Goal: Information Seeking & Learning: Learn about a topic

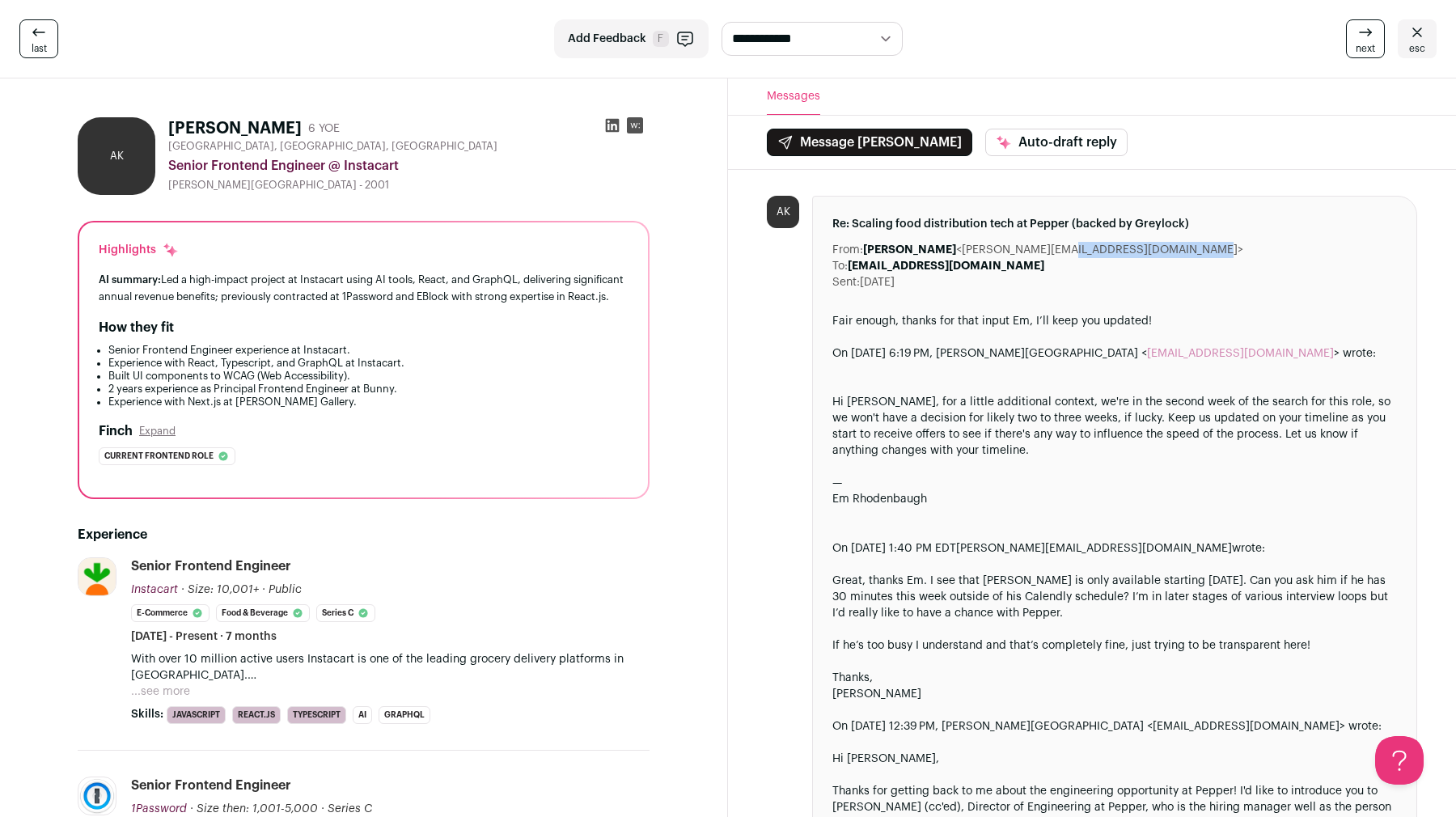
click at [1419, 37] on icon at bounding box center [1416, 32] width 19 height 19
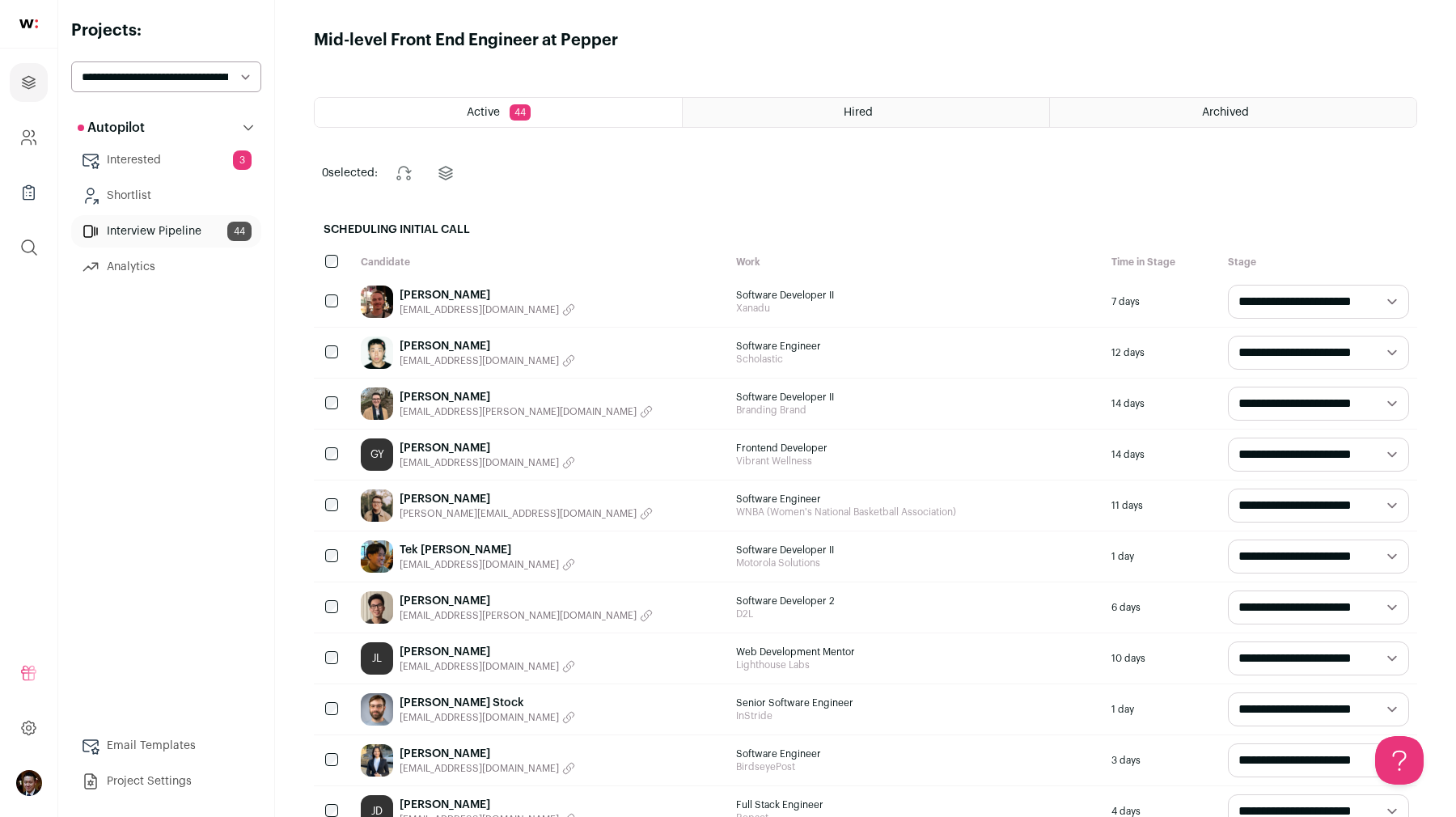
scroll to position [447, 0]
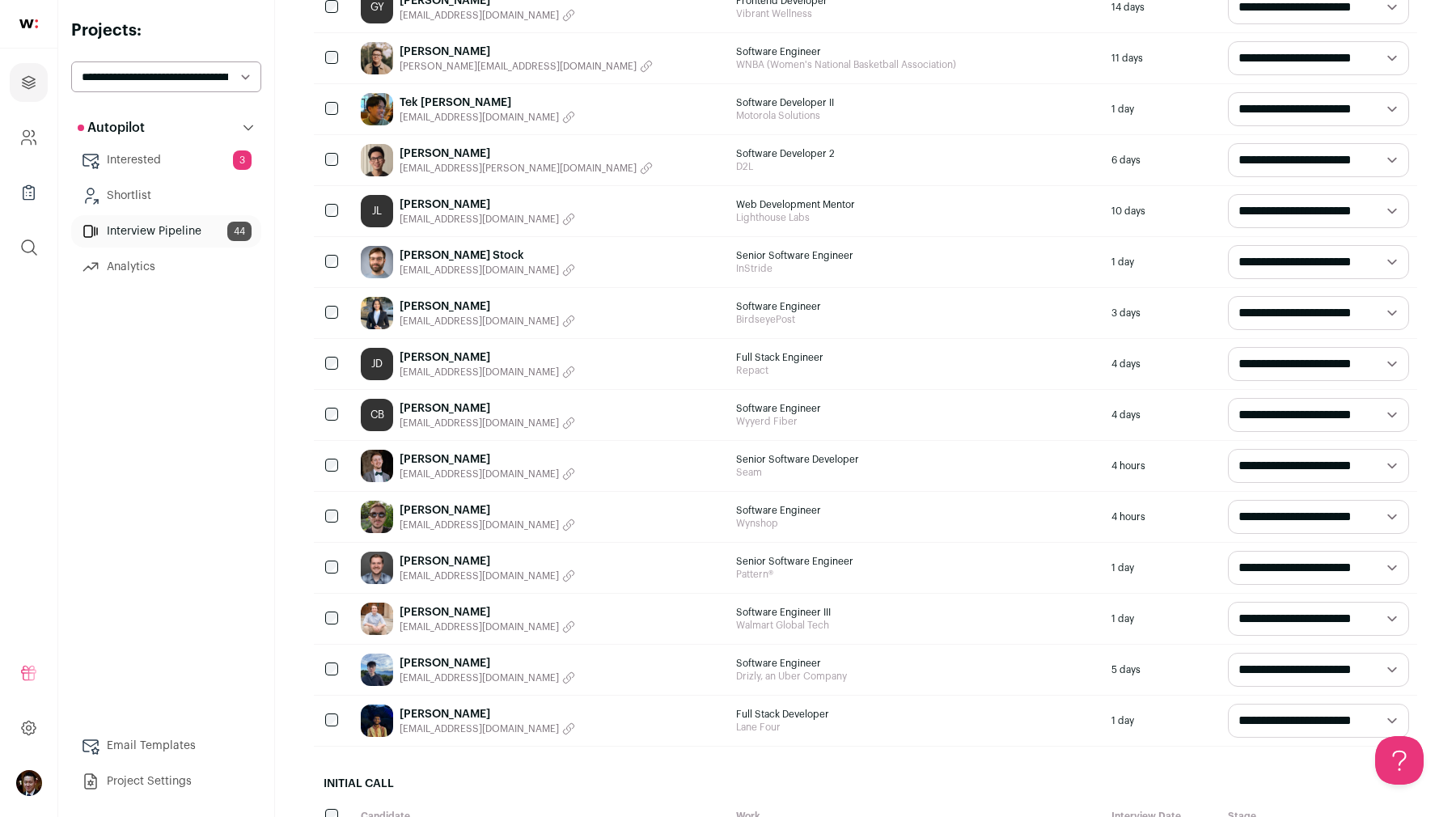
click at [421, 407] on link "[PERSON_NAME]" at bounding box center [486, 408] width 175 height 16
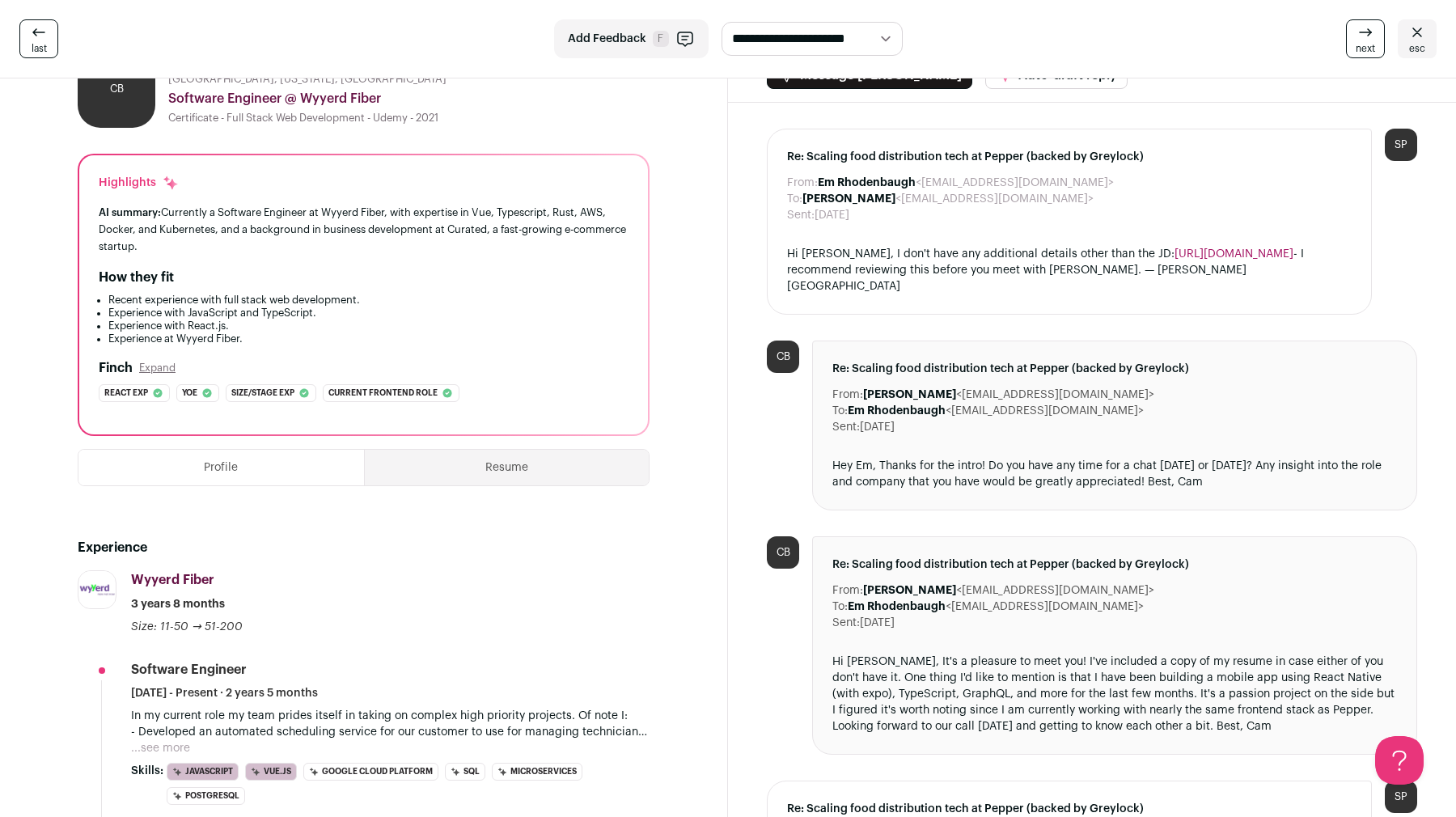
scroll to position [130, 0]
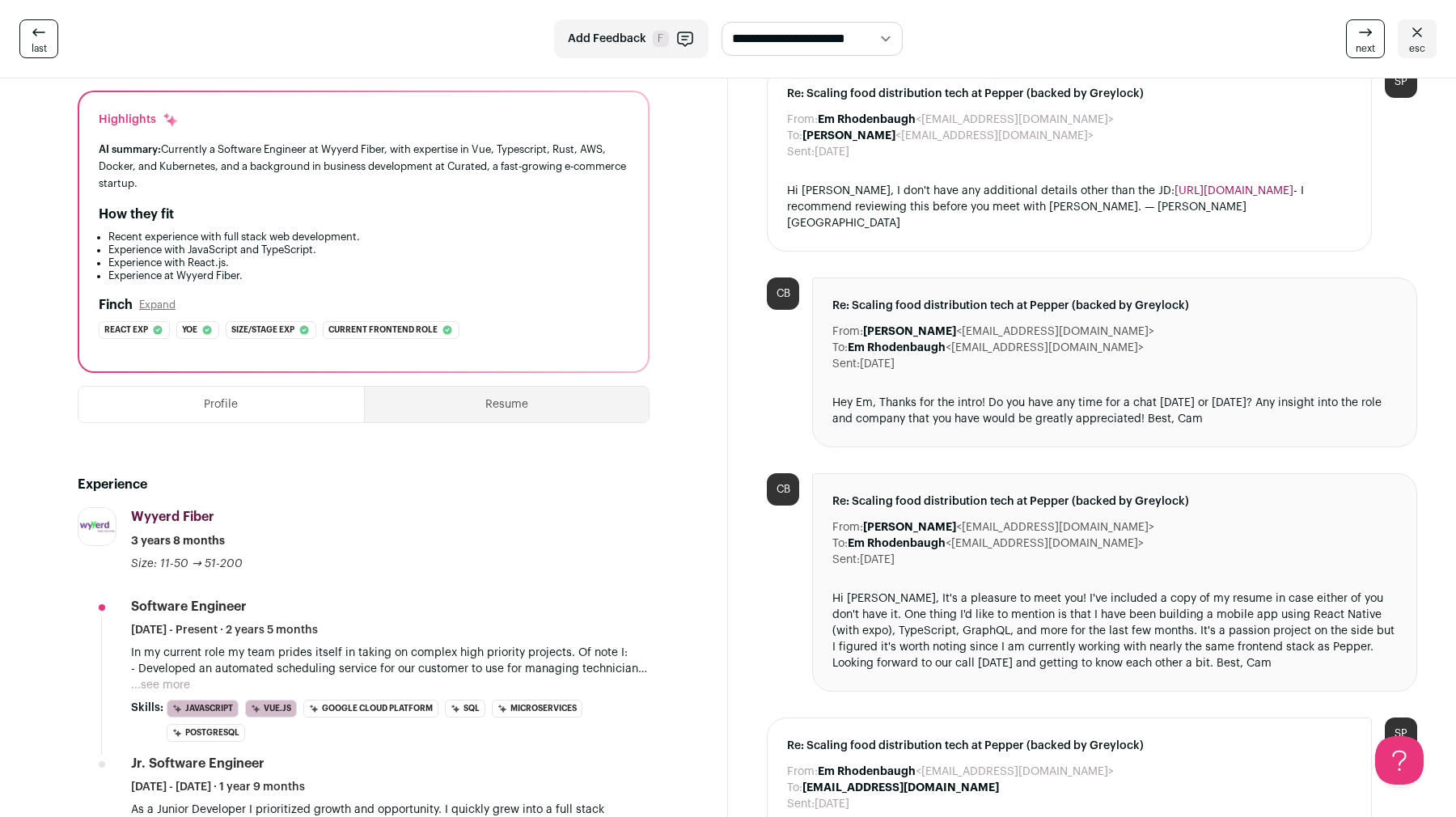
click at [160, 679] on button "...see more" at bounding box center [161, 684] width 59 height 16
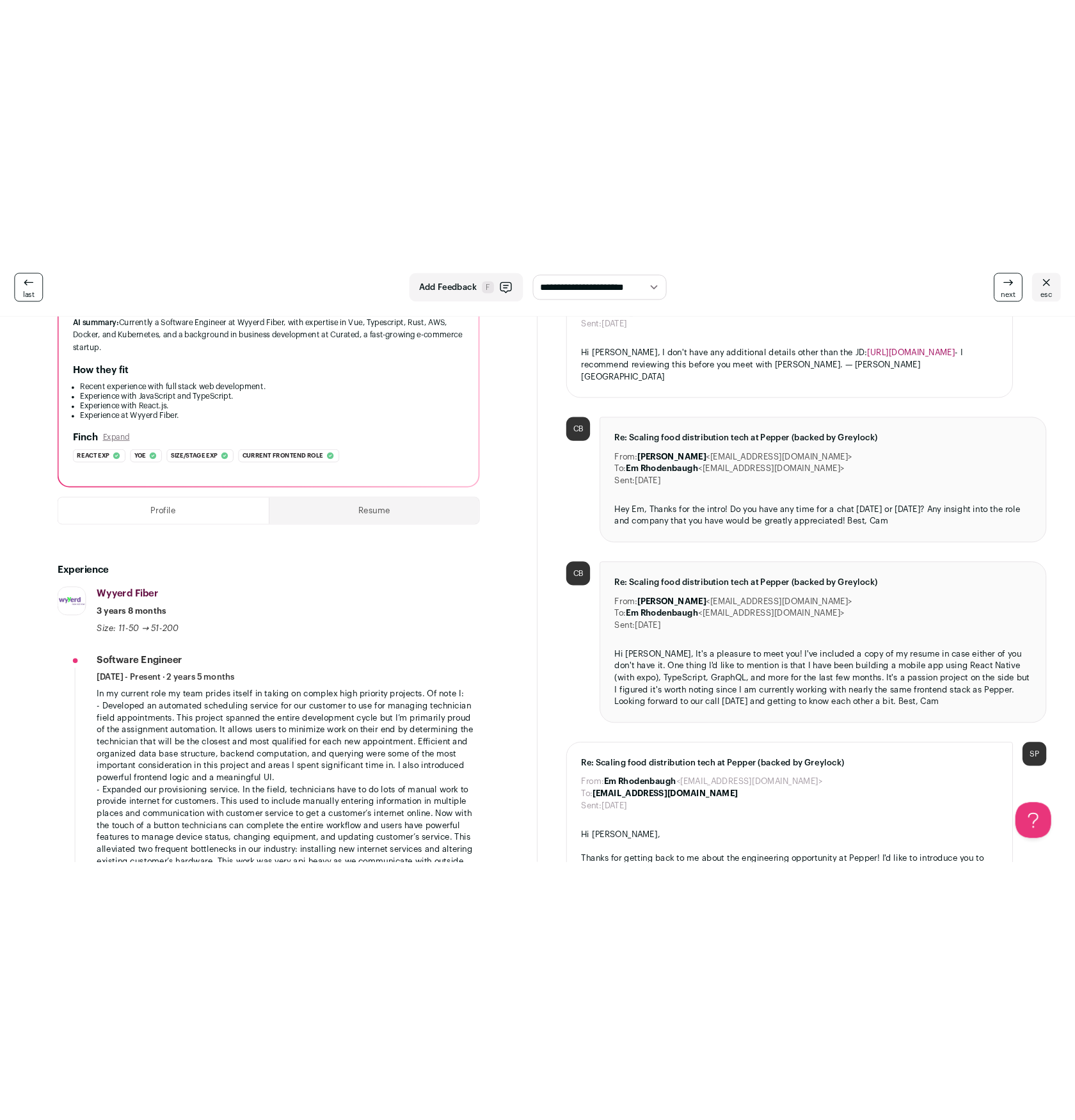
scroll to position [0, 0]
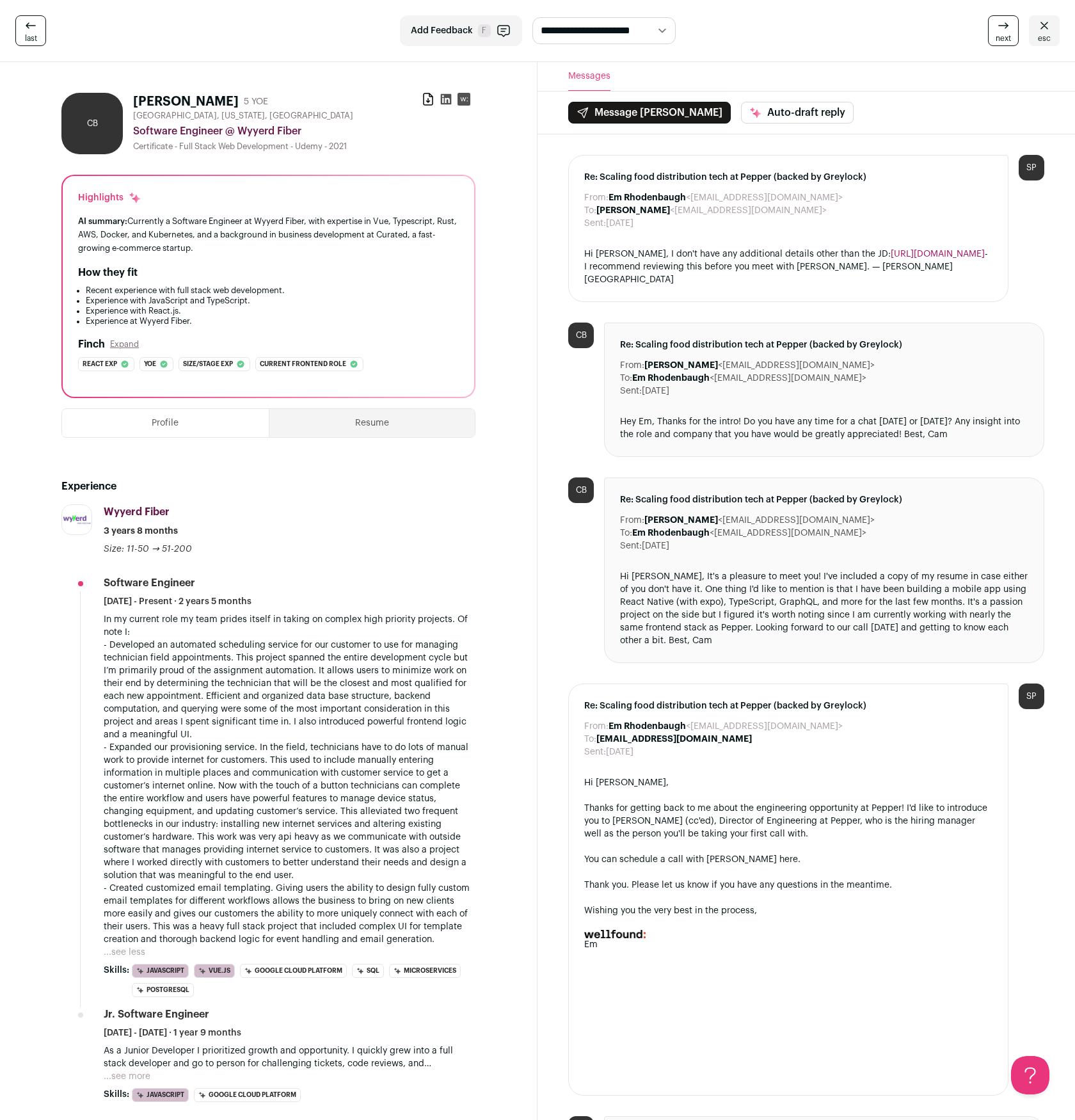
click at [1057, 18] on link "esc" at bounding box center [1044, 31] width 31 height 31
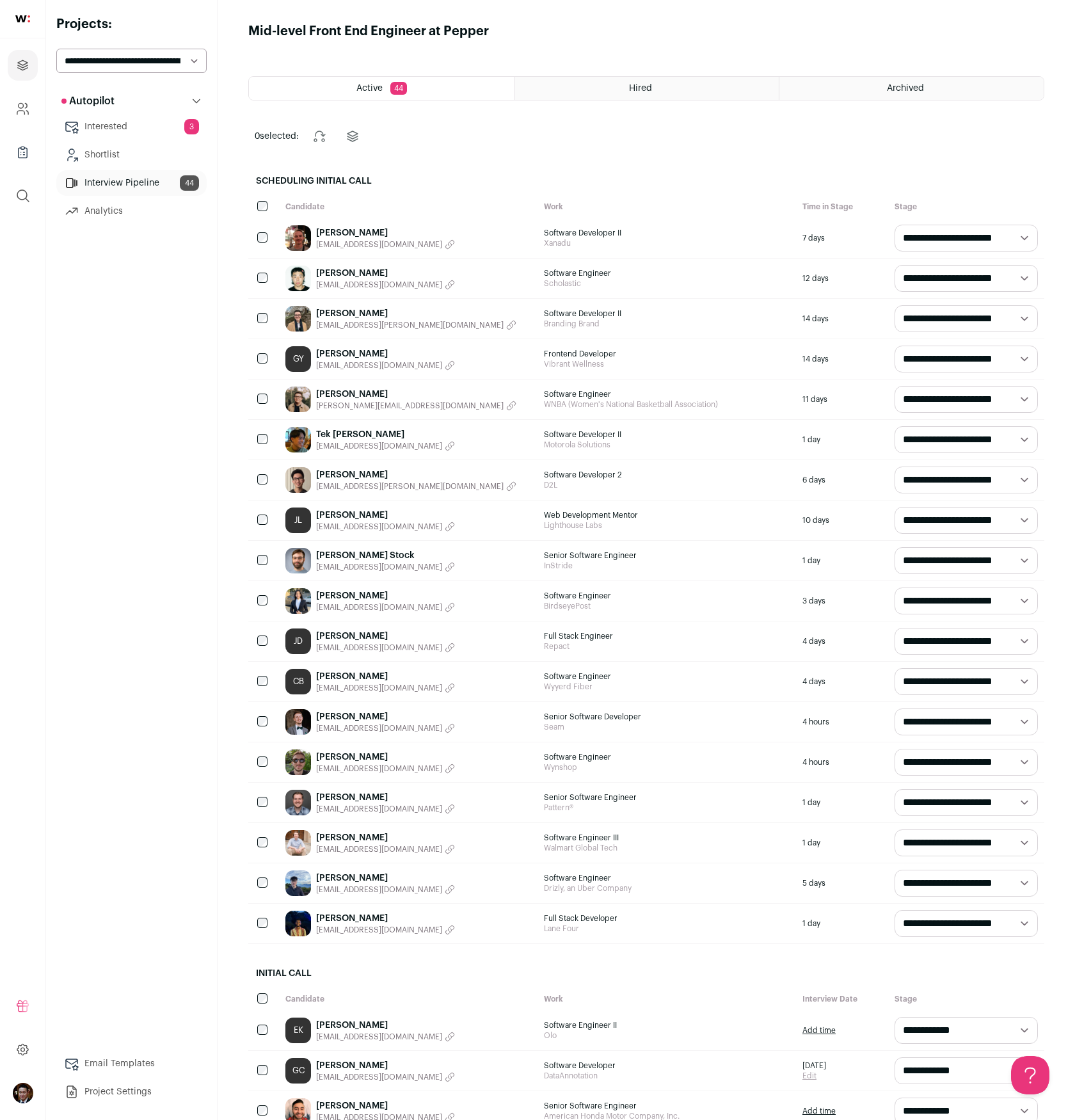
scroll to position [1111, 0]
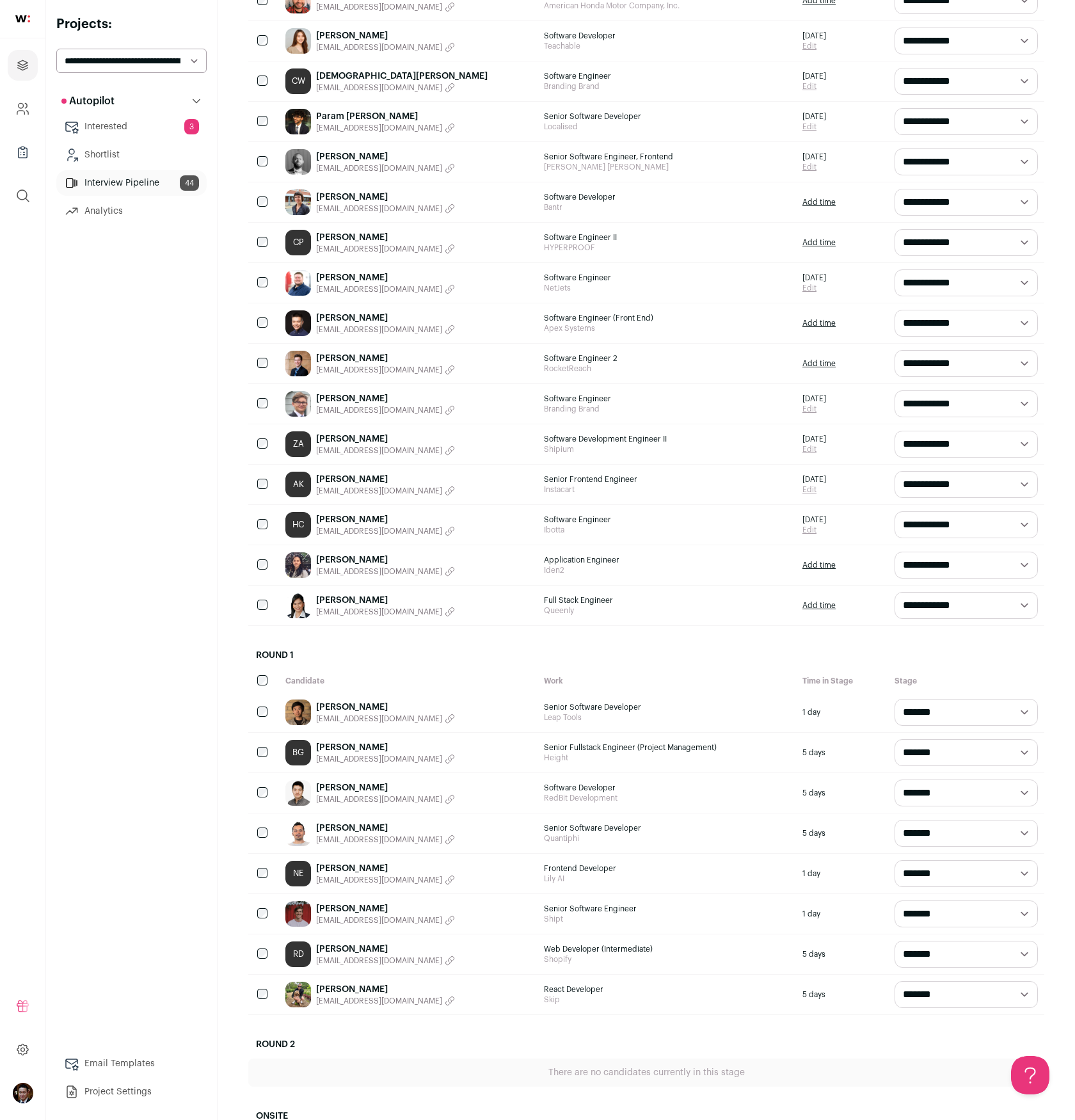
click at [332, 557] on link "[PERSON_NAME]" at bounding box center [385, 560] width 139 height 12
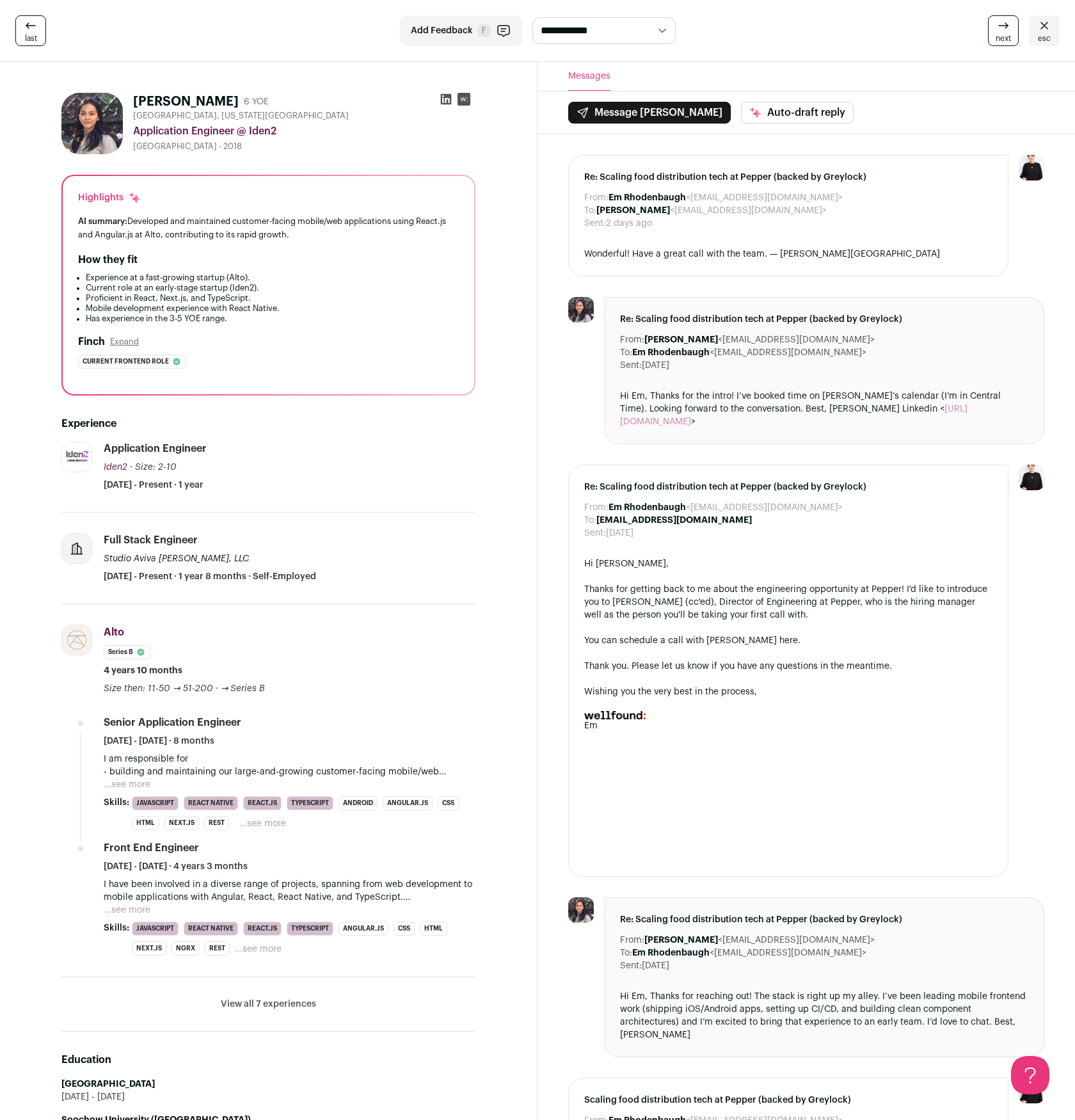
click at [128, 646] on button "...see more" at bounding box center [127, 784] width 47 height 12
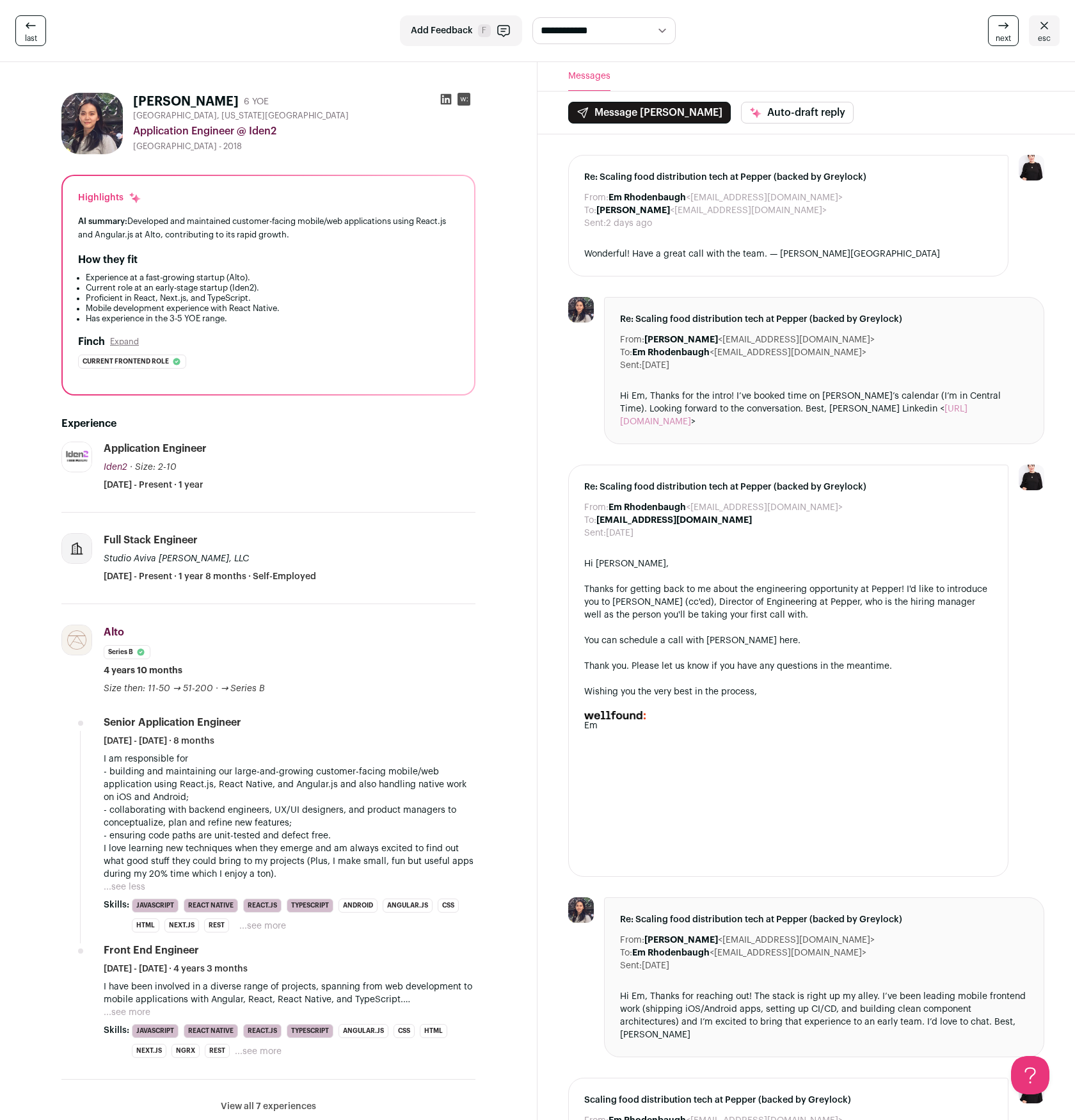
click at [156, 646] on div "I have been involved in a diverse range of projects, spanning from web developm…" at bounding box center [289, 1000] width 372 height 38
click at [134, 646] on button "...see more" at bounding box center [127, 1012] width 47 height 12
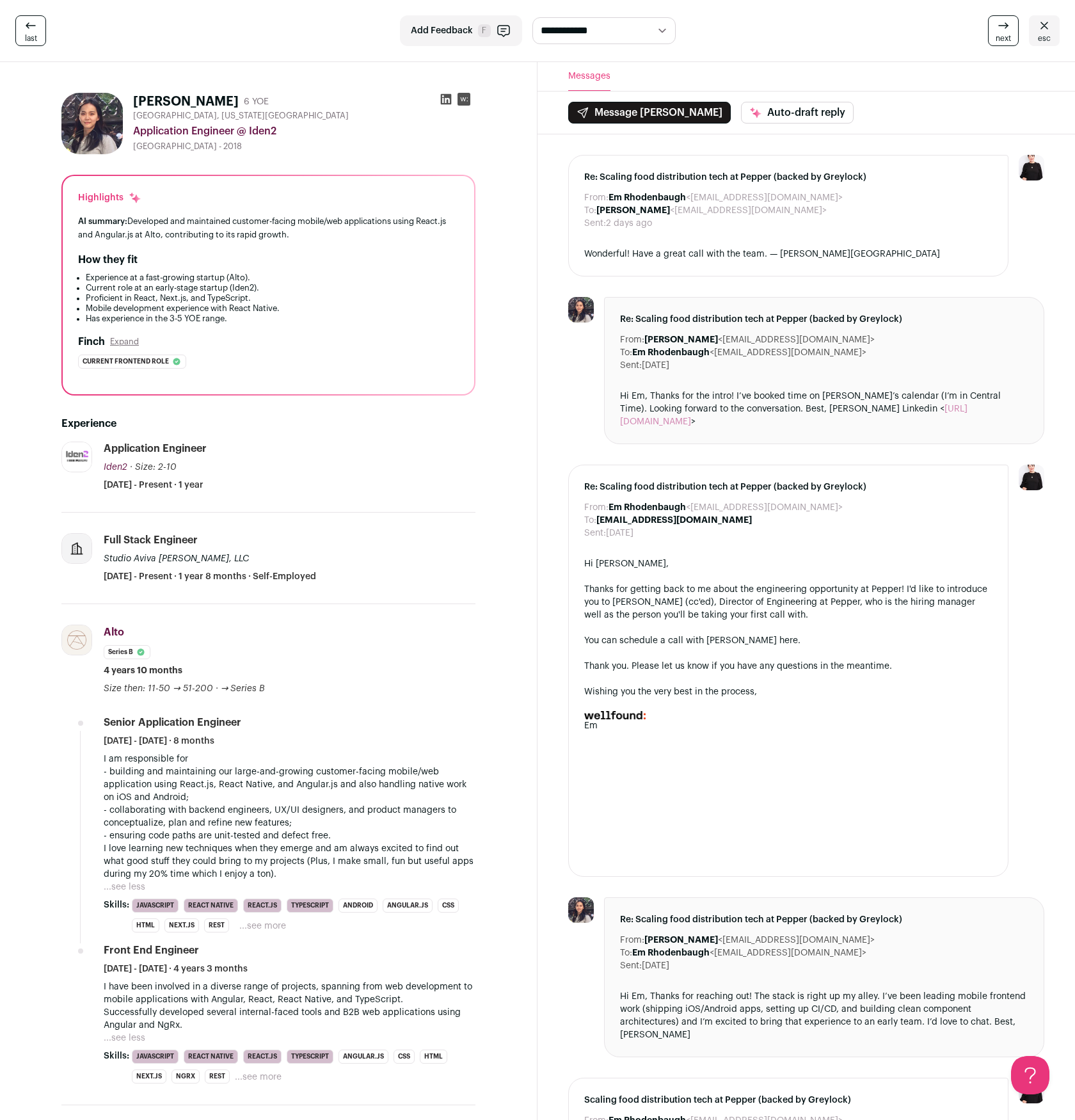
click at [137, 646] on p "I have been involved in a diverse range of projects, spanning from web developm…" at bounding box center [289, 1006] width 372 height 51
click at [179, 646] on p "I have been involved in a diverse range of projects, spanning from web developm…" at bounding box center [289, 1006] width 372 height 51
click at [231, 646] on p "I have been involved in a diverse range of projects, spanning from web developm…" at bounding box center [289, 1006] width 372 height 51
click at [1035, 22] on link "esc" at bounding box center [1044, 31] width 31 height 31
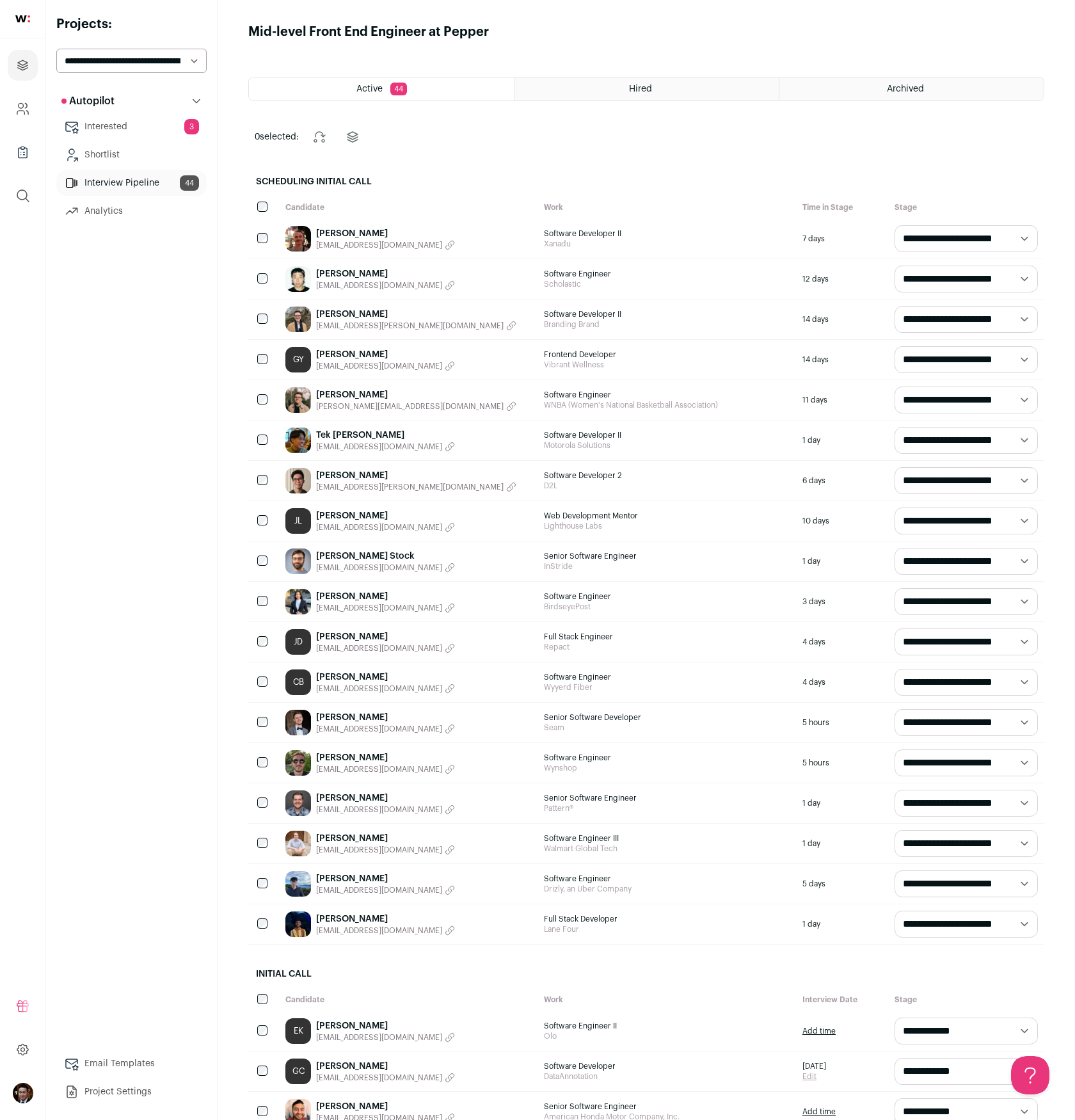
click at [491, 646] on div "[PERSON_NAME] [EMAIL_ADDRESS][DOMAIN_NAME]" at bounding box center [408, 642] width 258 height 40
click at [466, 646] on div "[PERSON_NAME] [EMAIL_ADDRESS][DOMAIN_NAME]" at bounding box center [408, 682] width 258 height 40
click at [358, 646] on span "[EMAIL_ADDRESS][DOMAIN_NAME]" at bounding box center [379, 689] width 126 height 10
click at [344, 646] on link "[PERSON_NAME]" at bounding box center [352, 676] width 72 height 12
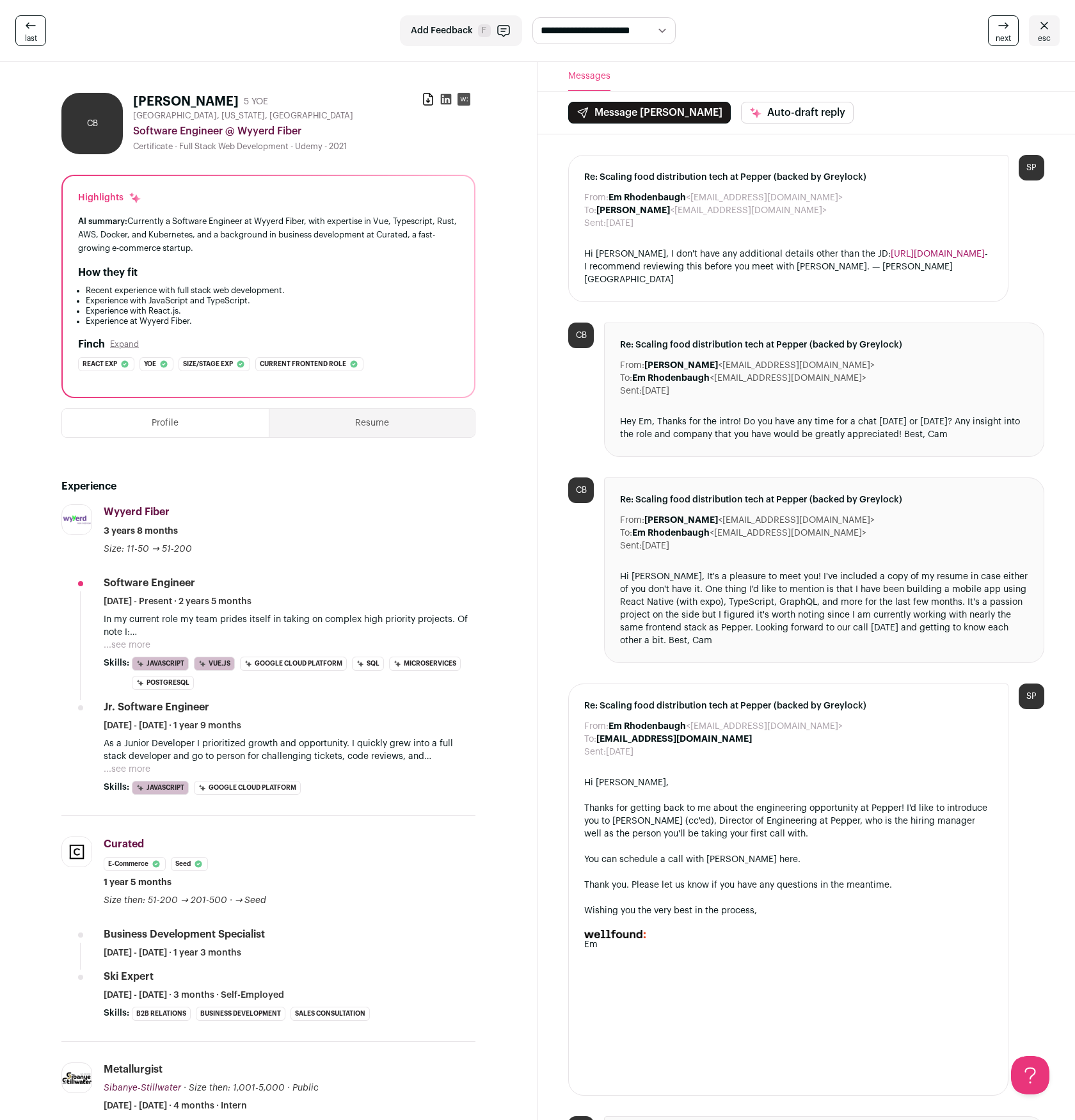
click at [175, 618] on p "In my current role my team prides itself in taking on complex high priority pro…" at bounding box center [289, 626] width 372 height 26
click at [132, 639] on button "...see more" at bounding box center [127, 645] width 47 height 12
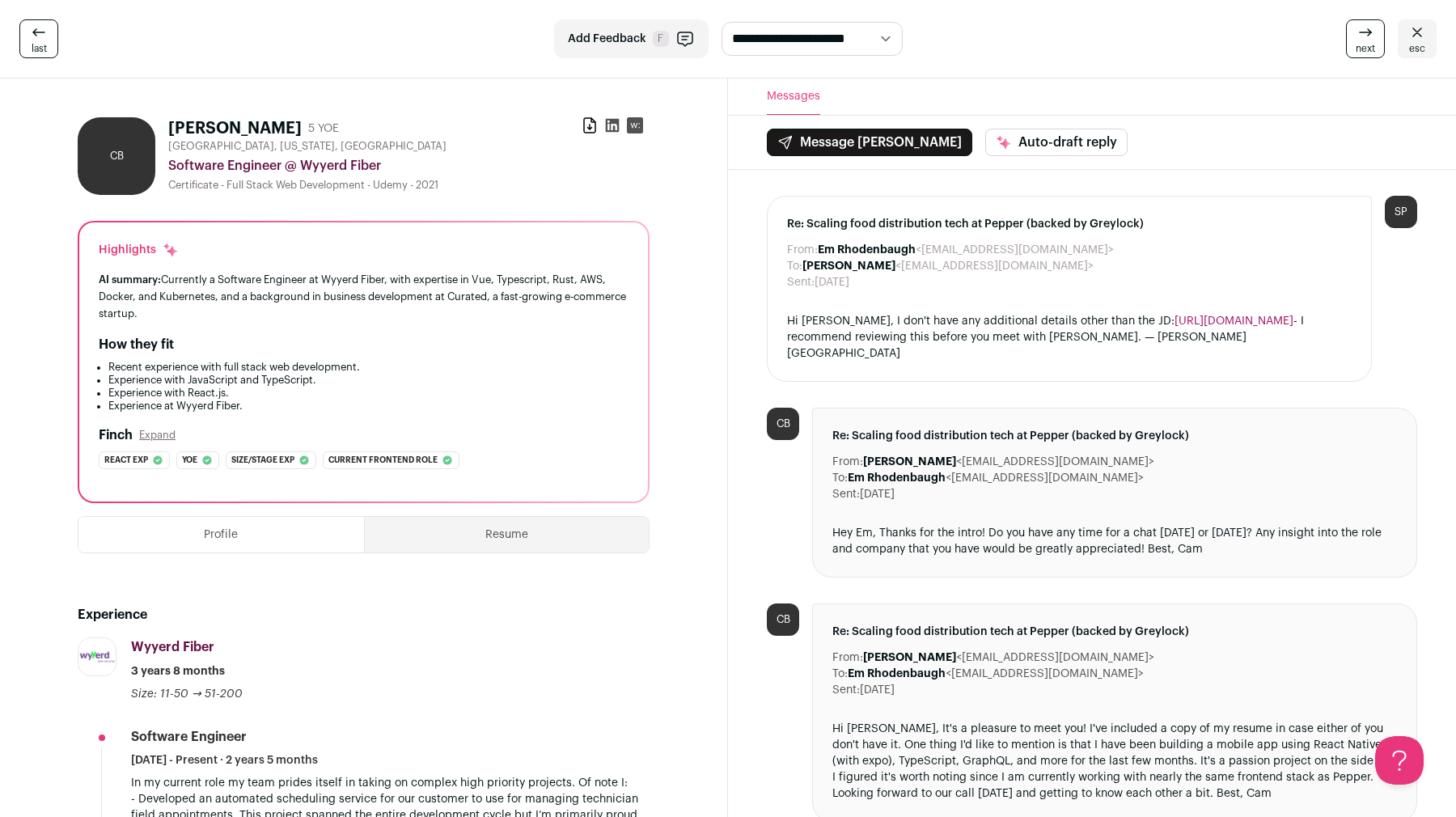
click at [1421, 54] on span "esc" at bounding box center [1416, 48] width 16 height 13
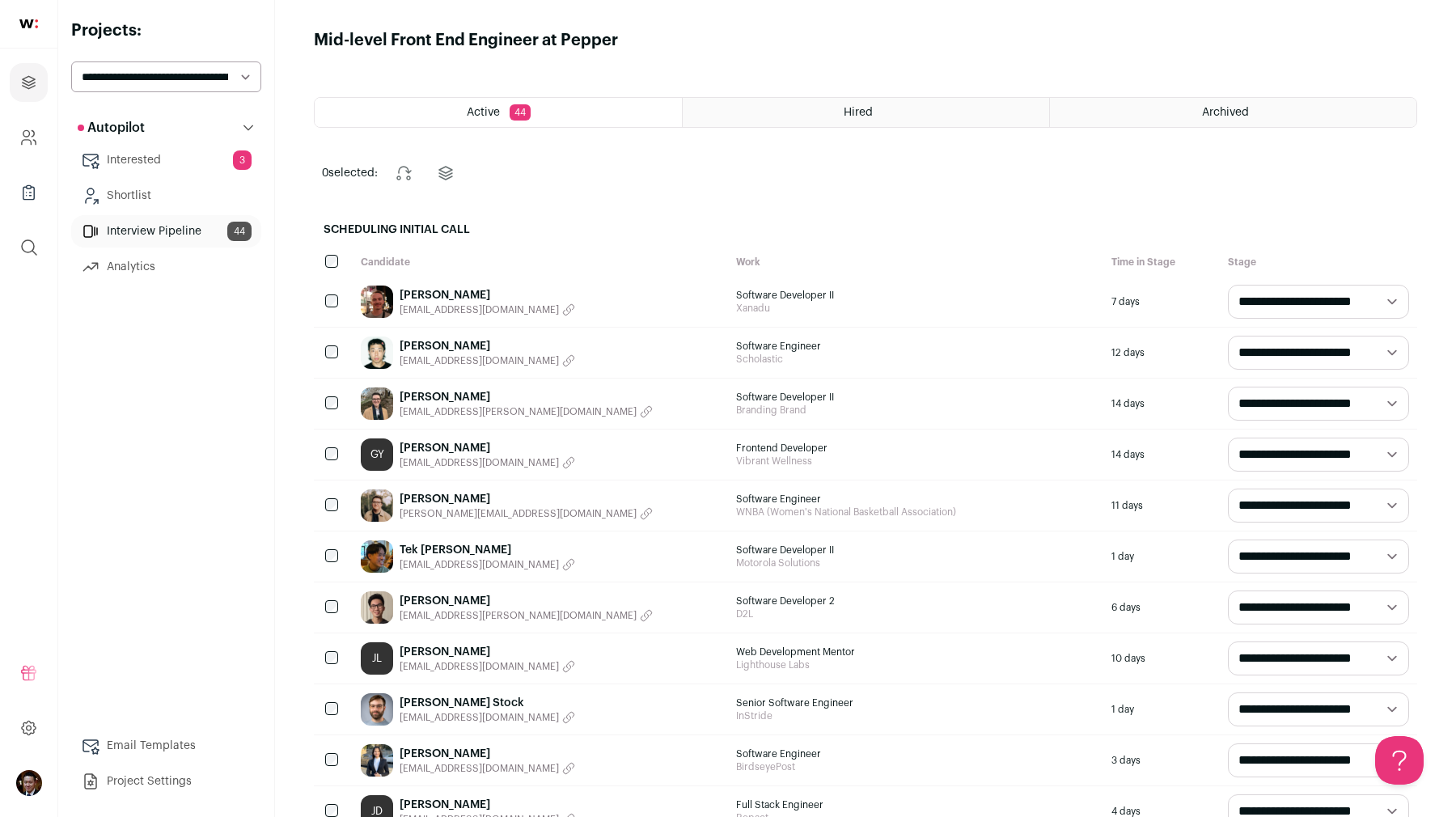
click at [428, 604] on link "[PERSON_NAME]" at bounding box center [525, 601] width 253 height 16
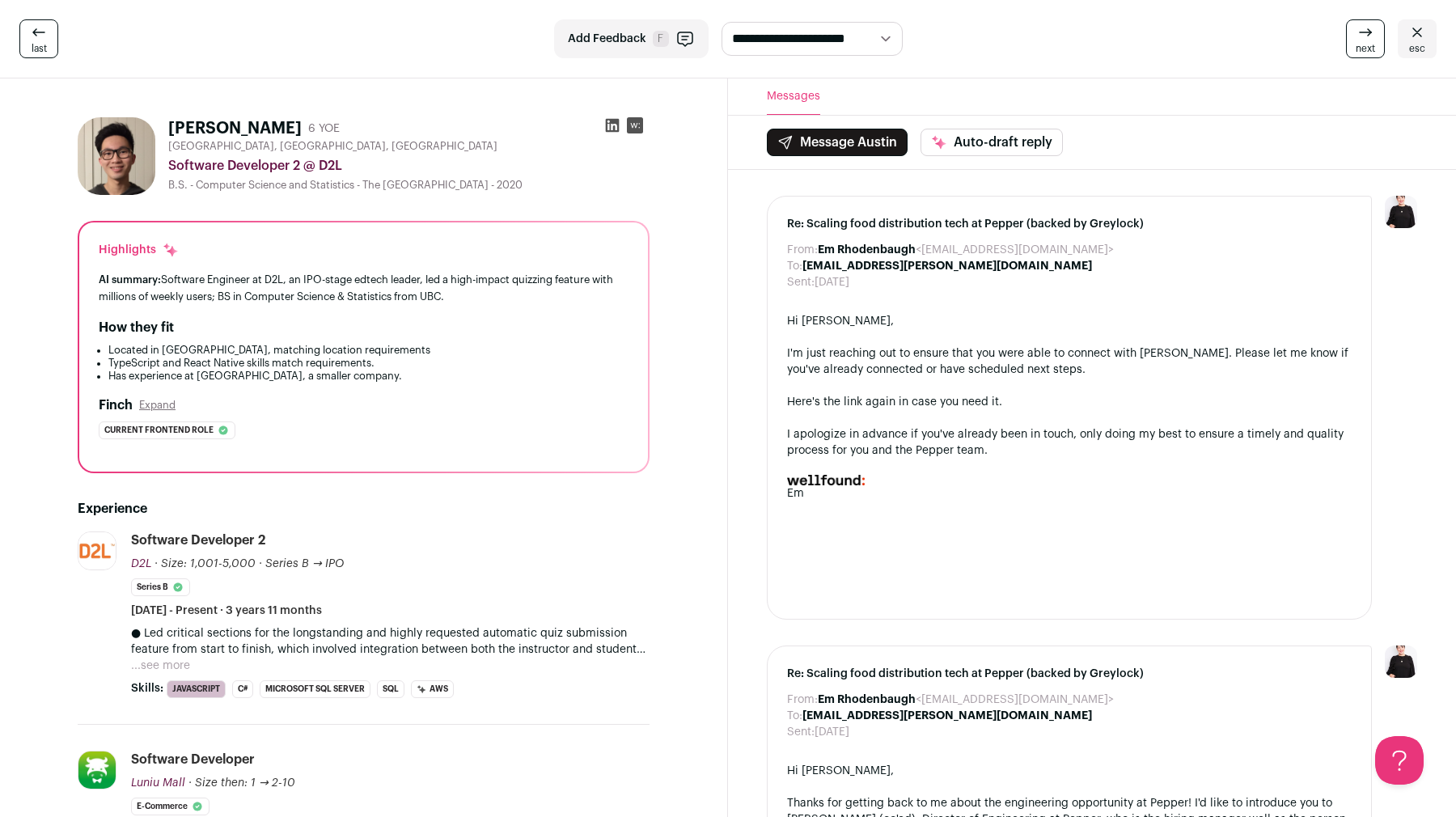
click at [186, 667] on button "...see more" at bounding box center [161, 665] width 59 height 16
